Goal: Use online tool/utility: Utilize a website feature to perform a specific function

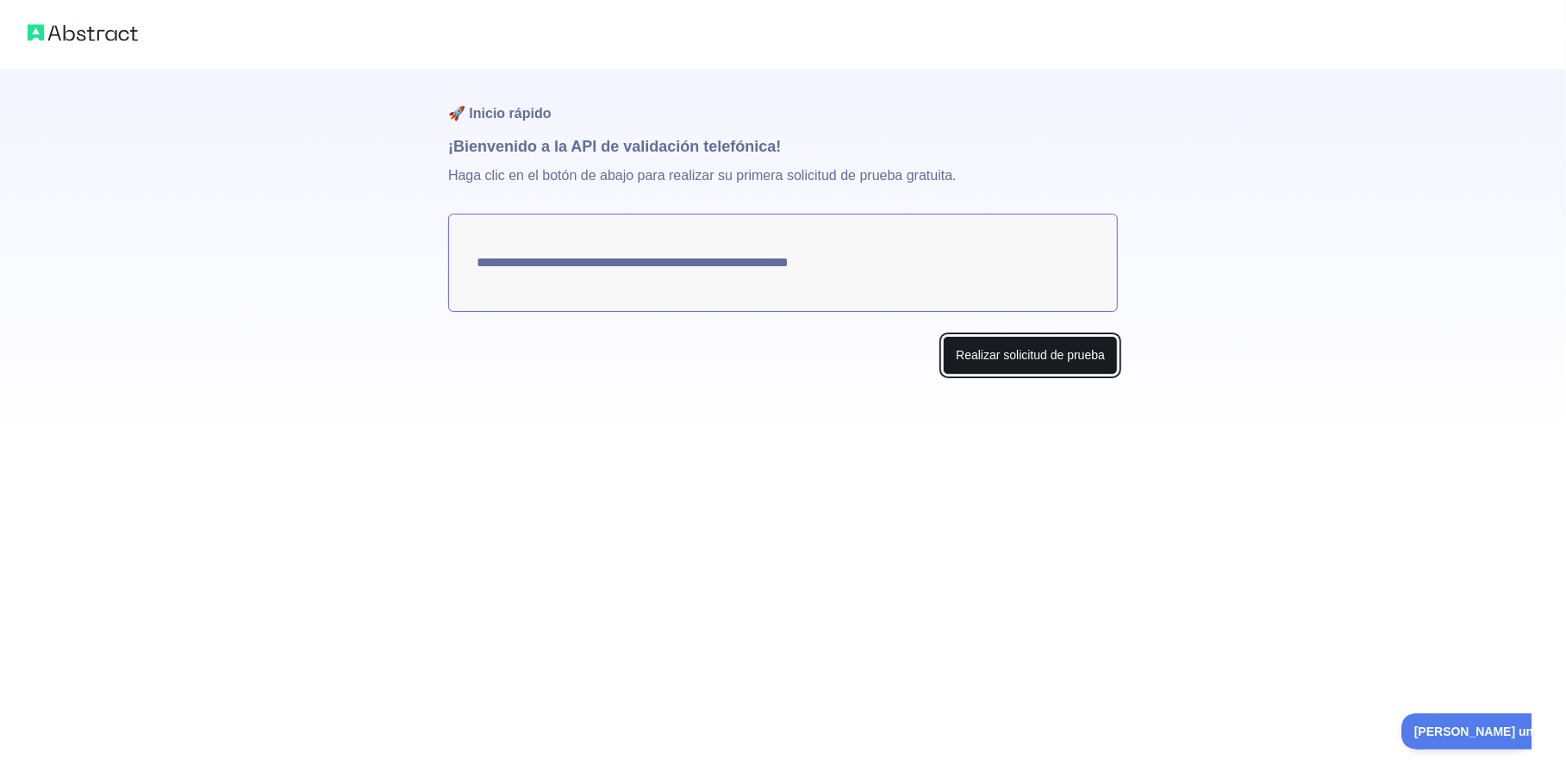
click at [998, 355] on button "Realizar solicitud de prueba" at bounding box center [1029, 355] width 175 height 39
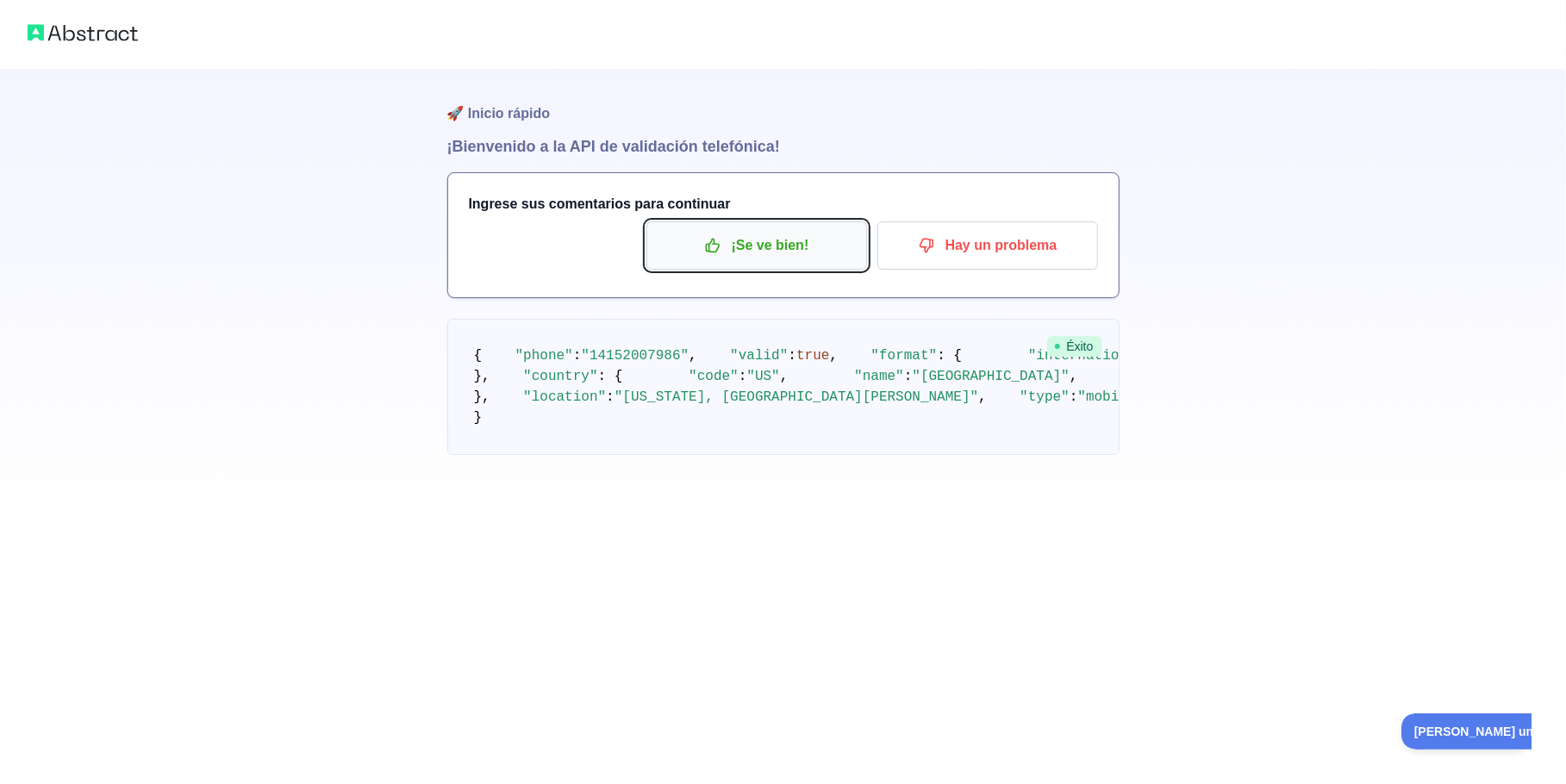
click at [783, 239] on font "¡Se ve bien!" at bounding box center [770, 245] width 78 height 27
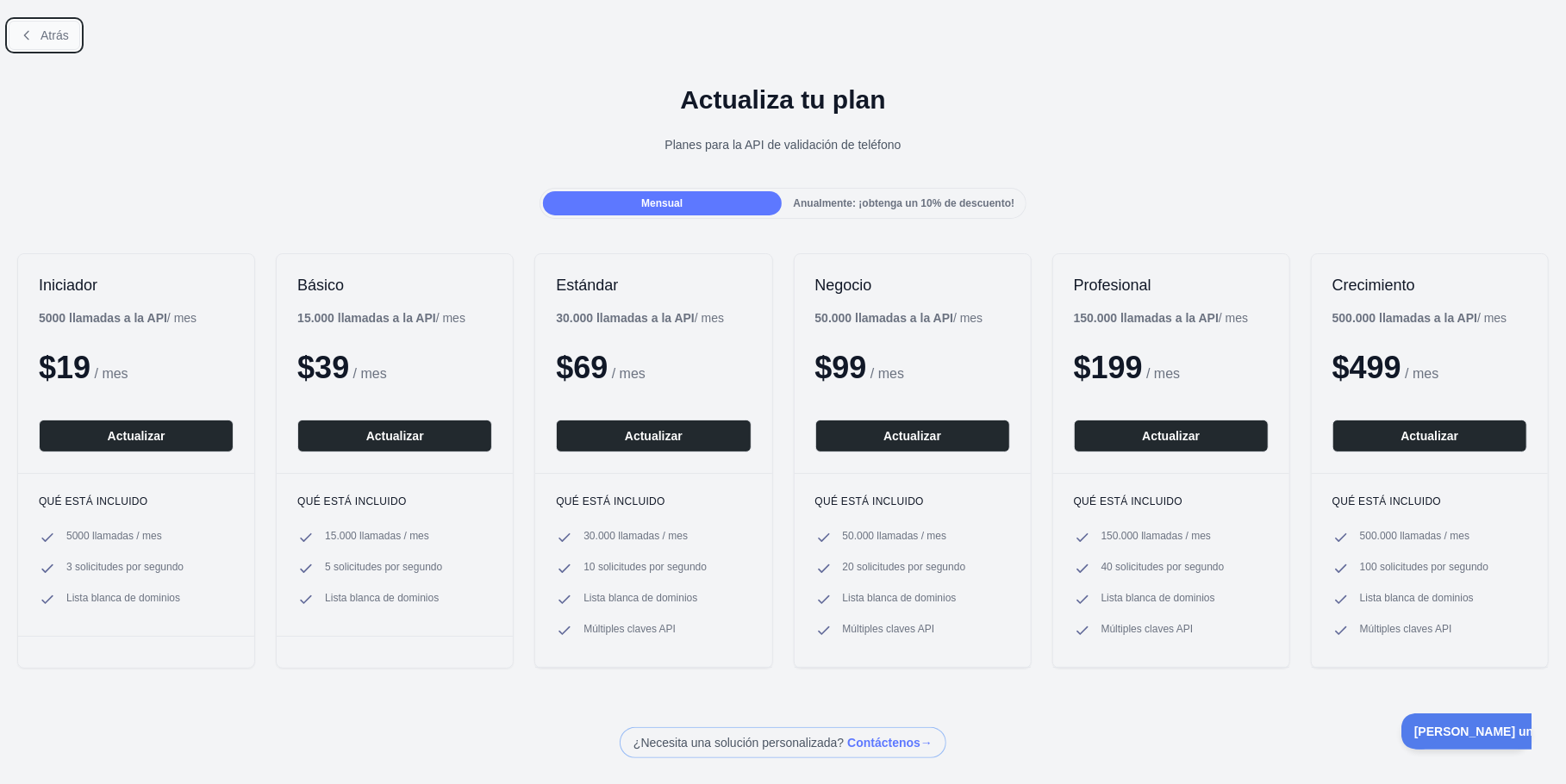
click at [62, 39] on span "Atrás" at bounding box center [55, 35] width 28 height 14
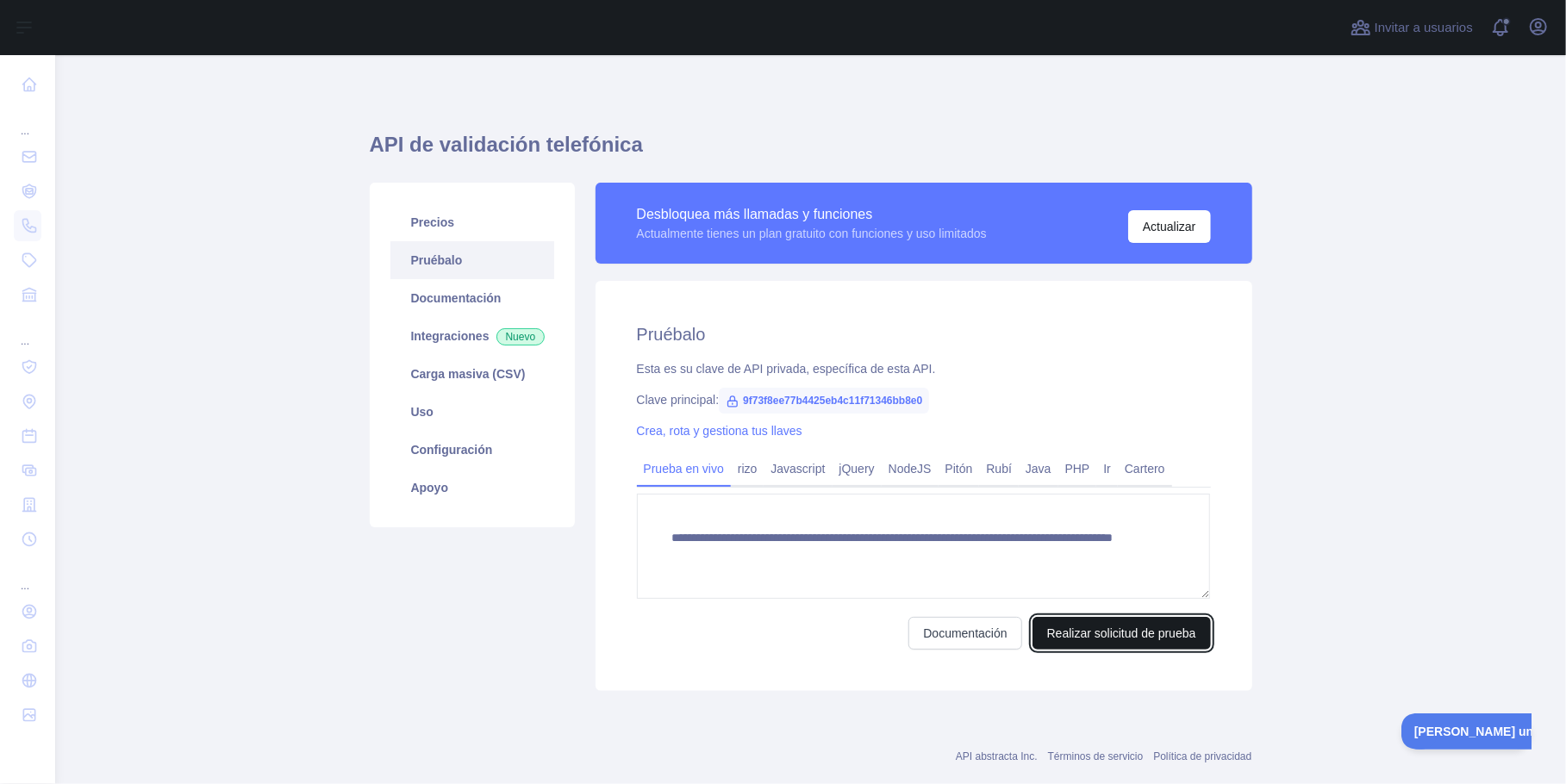
click at [1095, 630] on button "Realizar solicitud de prueba" at bounding box center [1121, 633] width 179 height 33
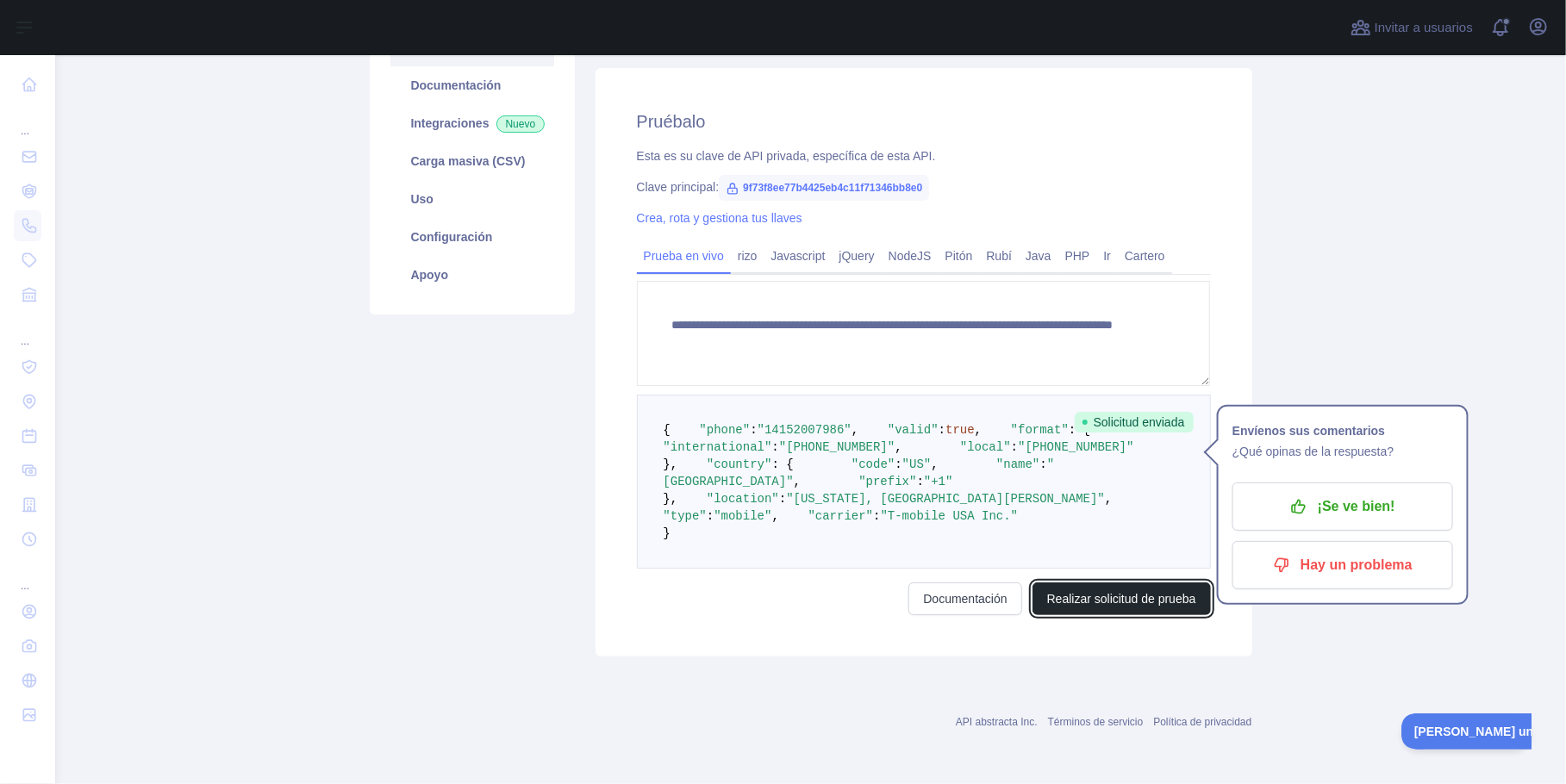
scroll to position [344, 0]
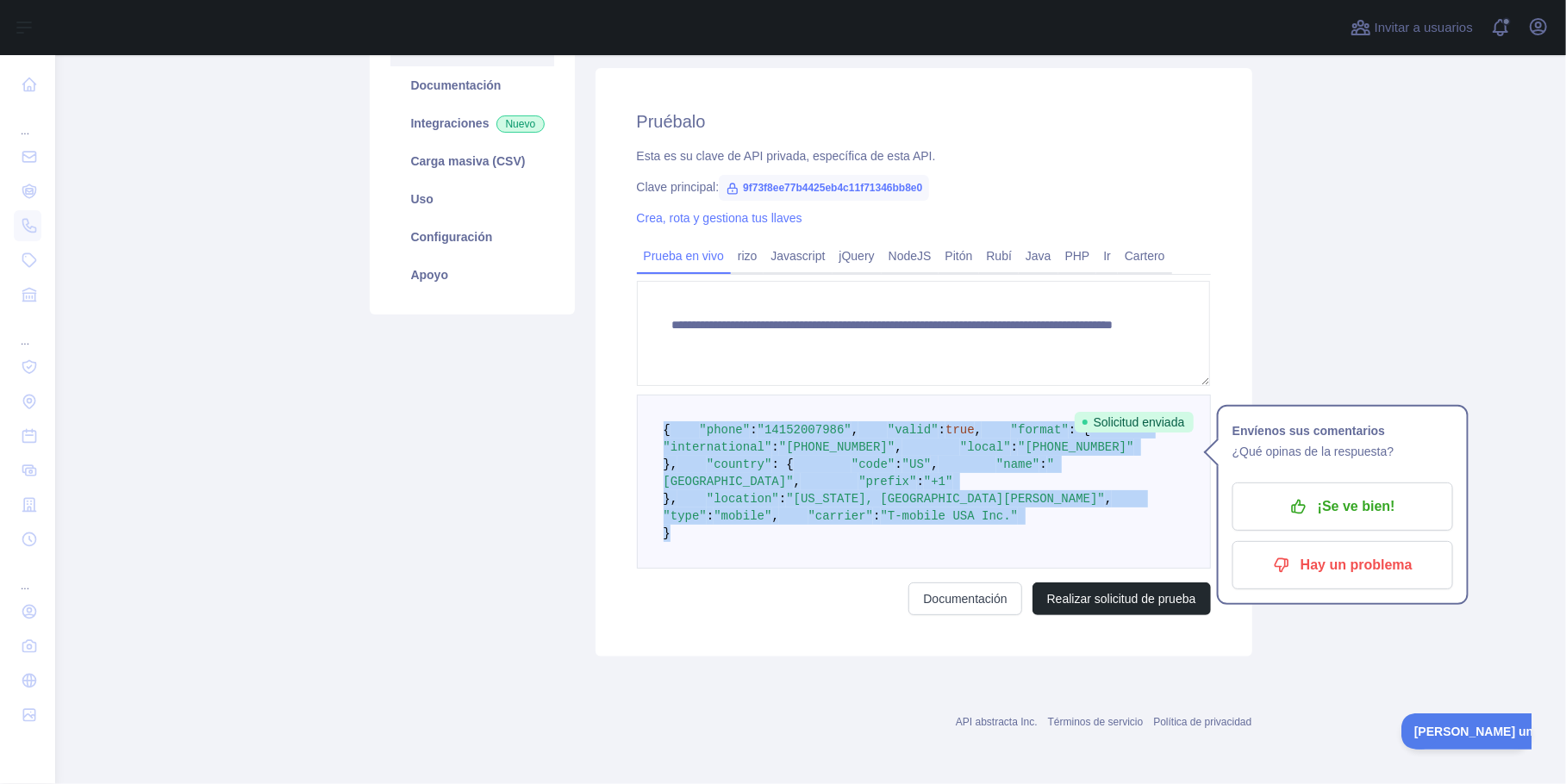
drag, startPoint x: 657, startPoint y: 293, endPoint x: 925, endPoint y: 551, distance: 372.0
click at [925, 551] on pre "{ "phone" : "[PHONE_NUMBER]" , "valid" : true , "format" : { "international" : …" at bounding box center [924, 481] width 574 height 174
copy code "{ "phone" : "[PHONE_NUMBER]" , "valid" : true , "format" : { "international" : …"
